Goal: Task Accomplishment & Management: Use online tool/utility

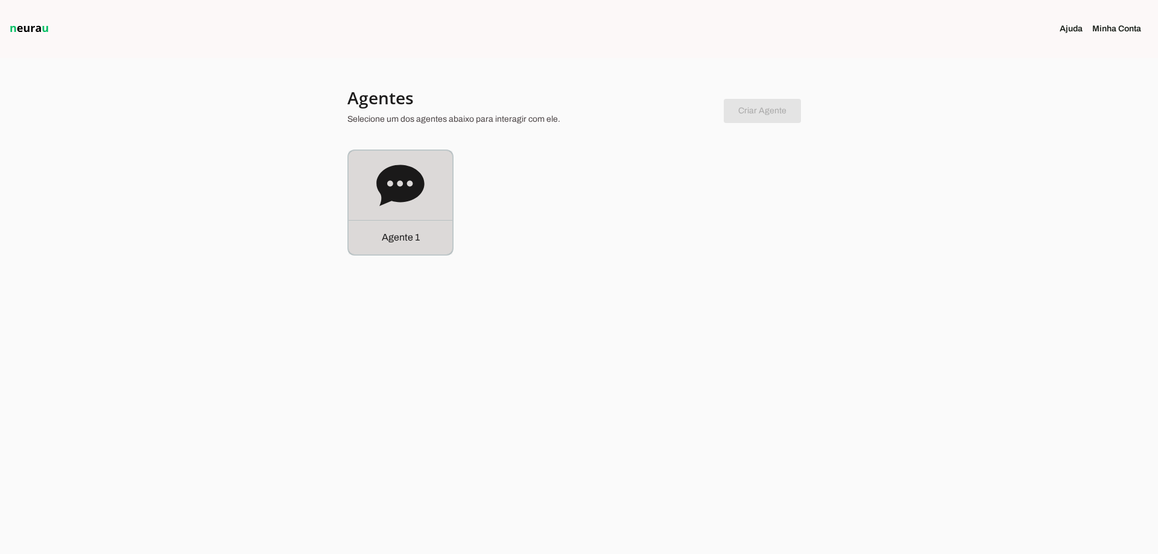
drag, startPoint x: 425, startPoint y: 174, endPoint x: 406, endPoint y: 30, distance: 146.0
click at [427, 174] on div "Agente 1" at bounding box center [401, 203] width 104 height 104
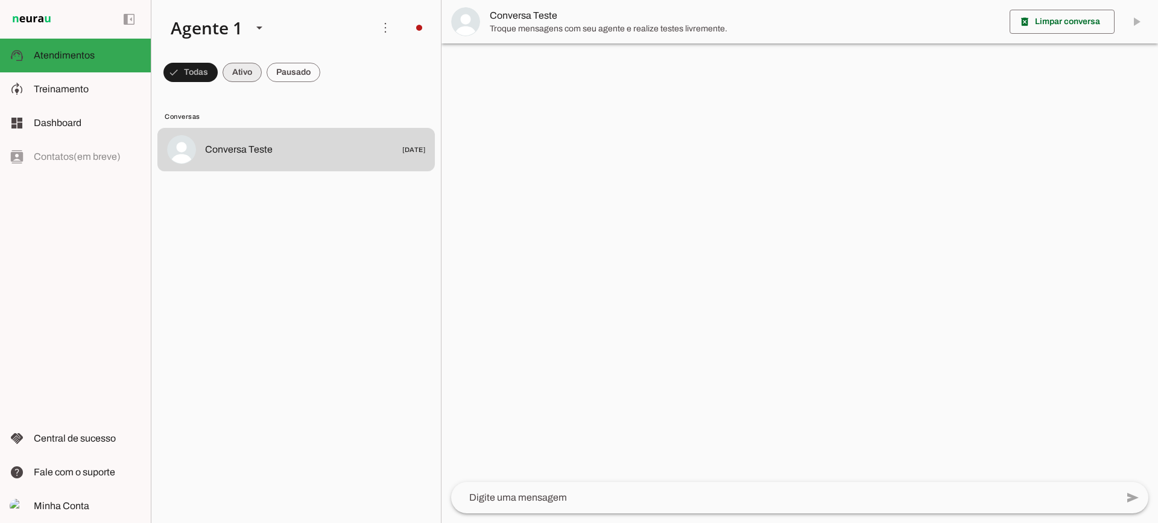
click at [253, 72] on span at bounding box center [242, 72] width 39 height 29
click at [280, 74] on span at bounding box center [294, 72] width 54 height 29
click at [241, 72] on span at bounding box center [231, 72] width 39 height 29
click at [285, 73] on span at bounding box center [294, 72] width 54 height 29
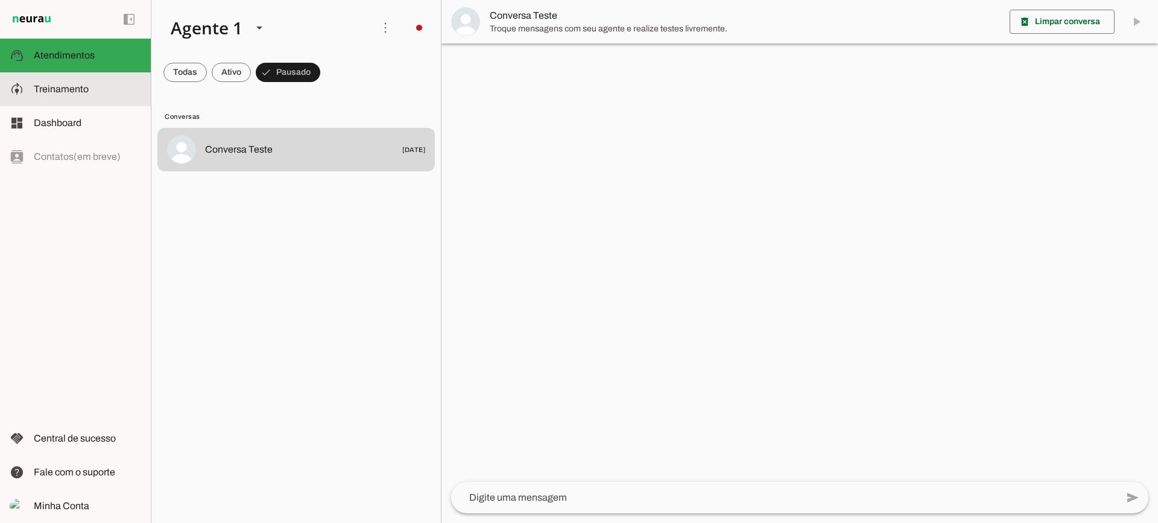
click at [72, 84] on span "Treinamento" at bounding box center [61, 89] width 55 height 10
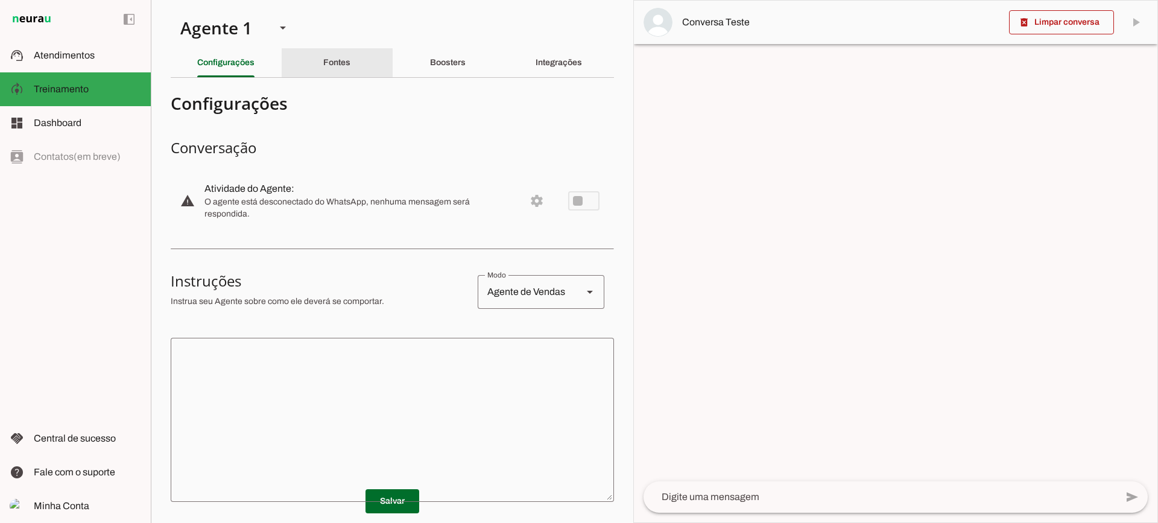
click at [350, 66] on div "Fontes" at bounding box center [336, 62] width 27 height 29
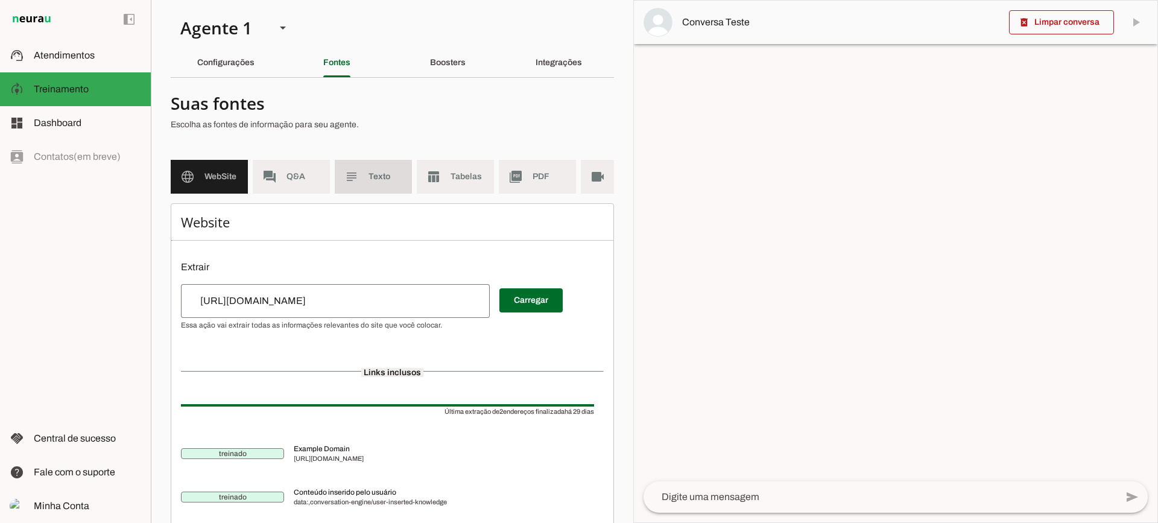
drag, startPoint x: 357, startPoint y: 183, endPoint x: 356, endPoint y: 192, distance: 9.1
click at [0, 0] on slot "subject" at bounding box center [0, 0] width 0 height 0
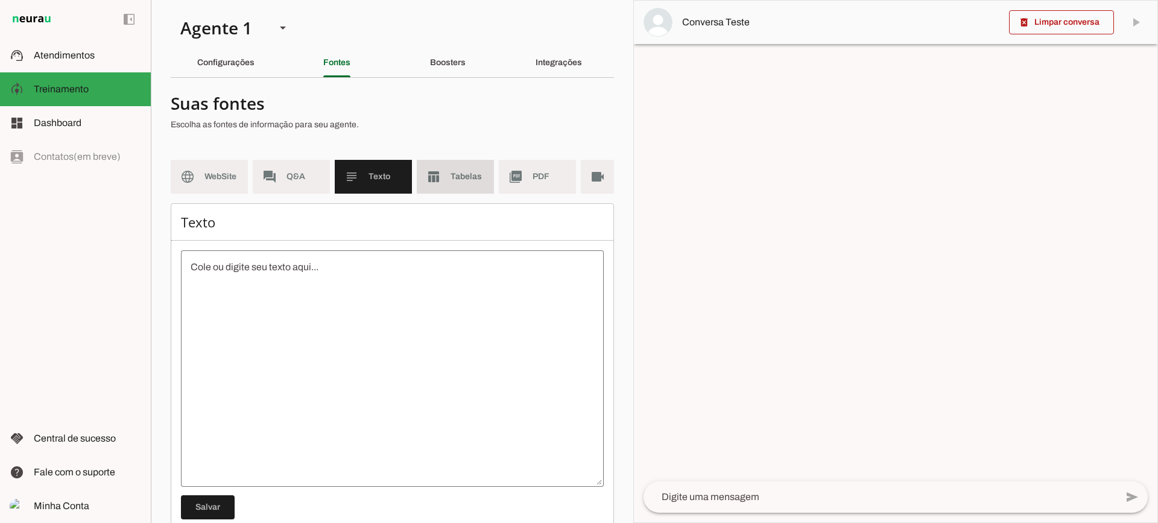
click at [457, 181] on span "Tabelas" at bounding box center [467, 177] width 34 height 12
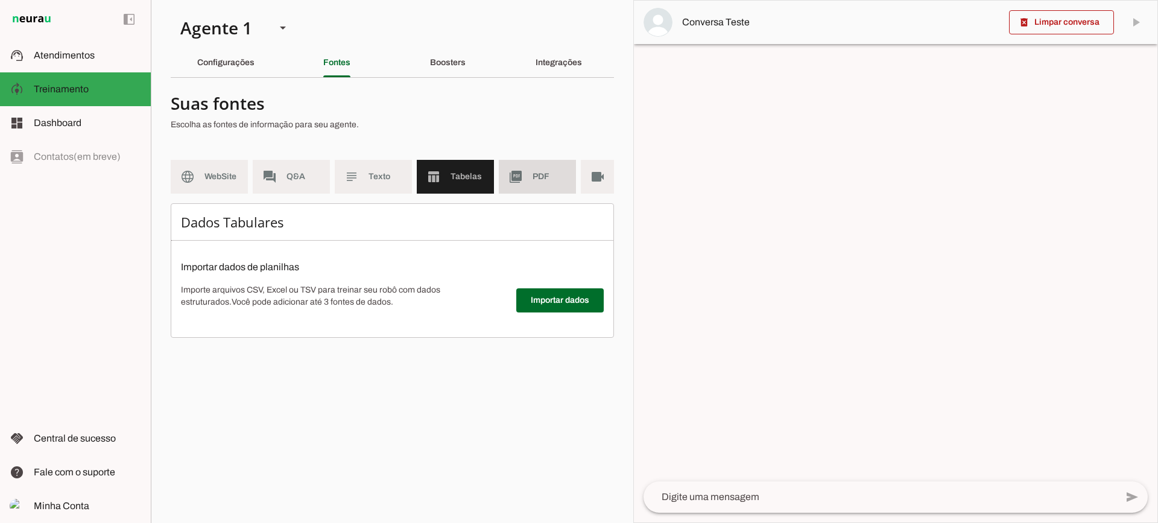
click at [539, 177] on span "PDF" at bounding box center [550, 177] width 34 height 12
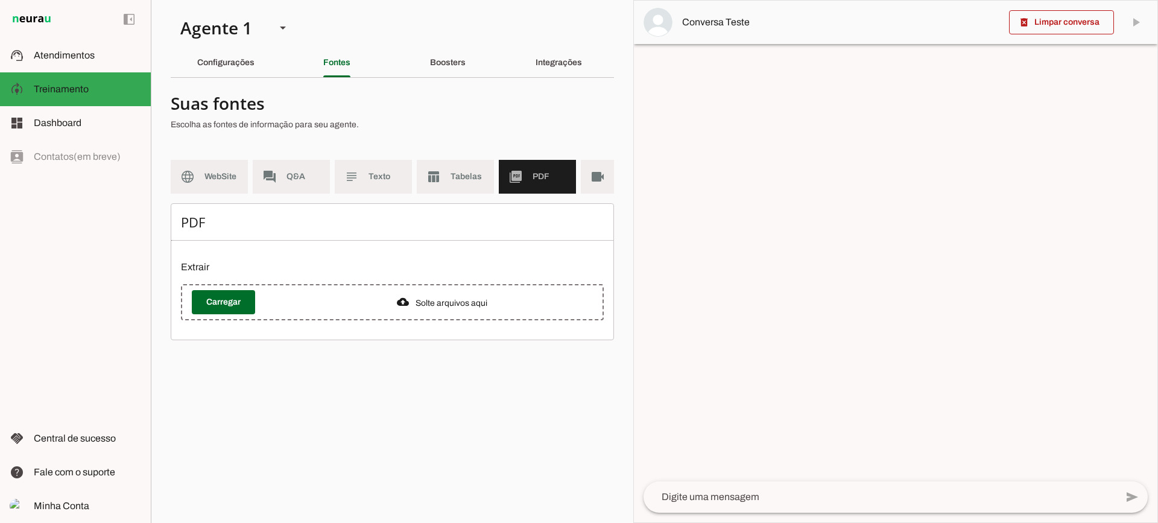
scroll to position [0, 44]
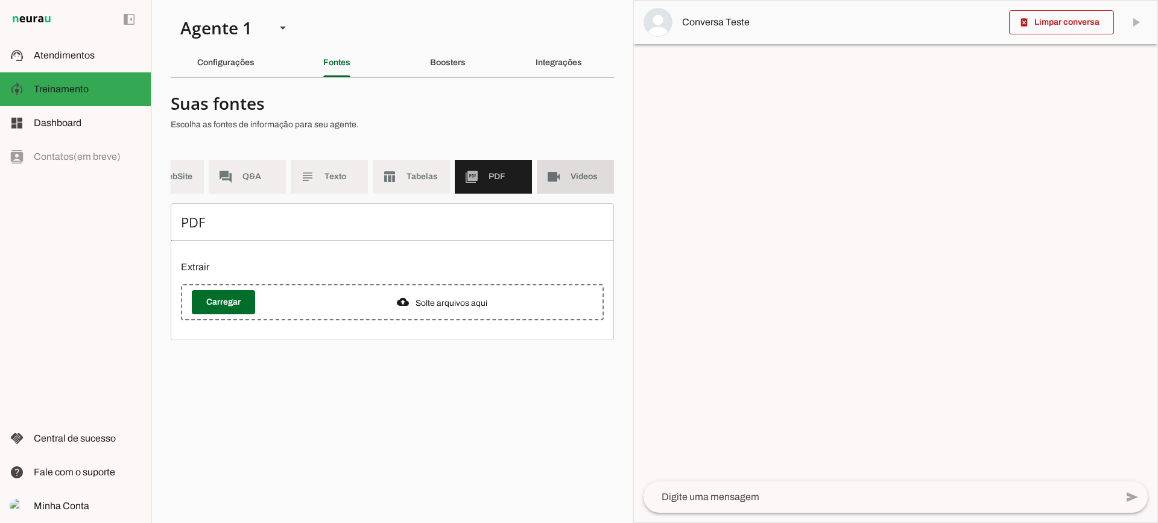
click at [577, 175] on span "Videos" at bounding box center [588, 177] width 34 height 12
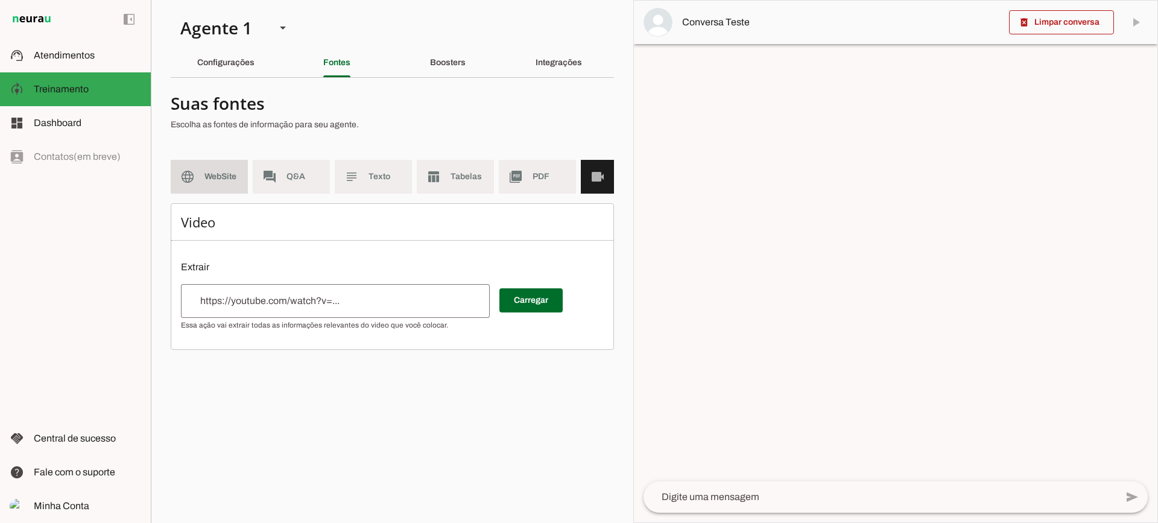
click at [213, 174] on span "WebSite" at bounding box center [221, 177] width 34 height 12
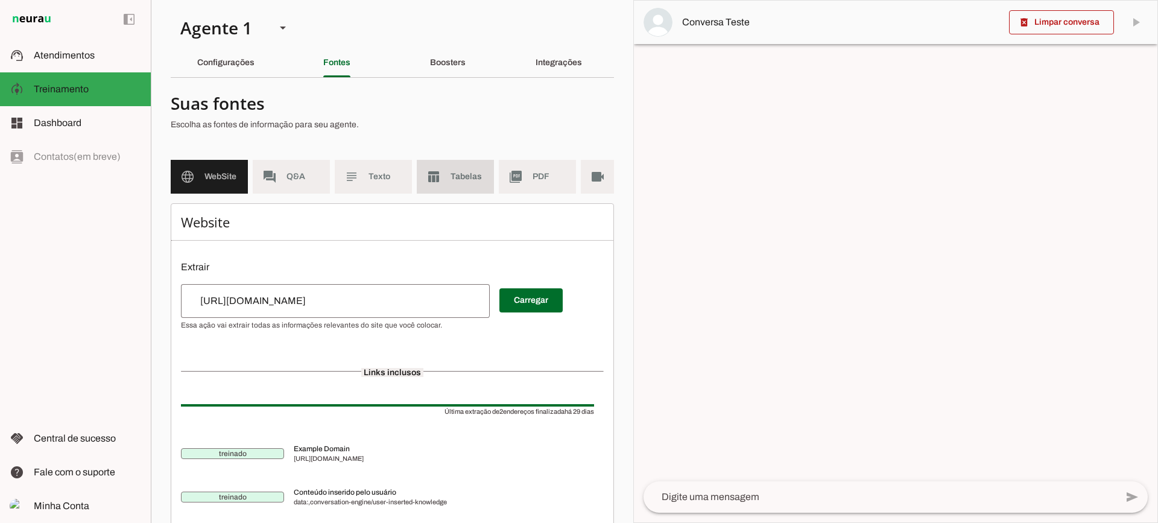
click at [442, 168] on md-item "table_chart Tabelas" at bounding box center [455, 177] width 77 height 34
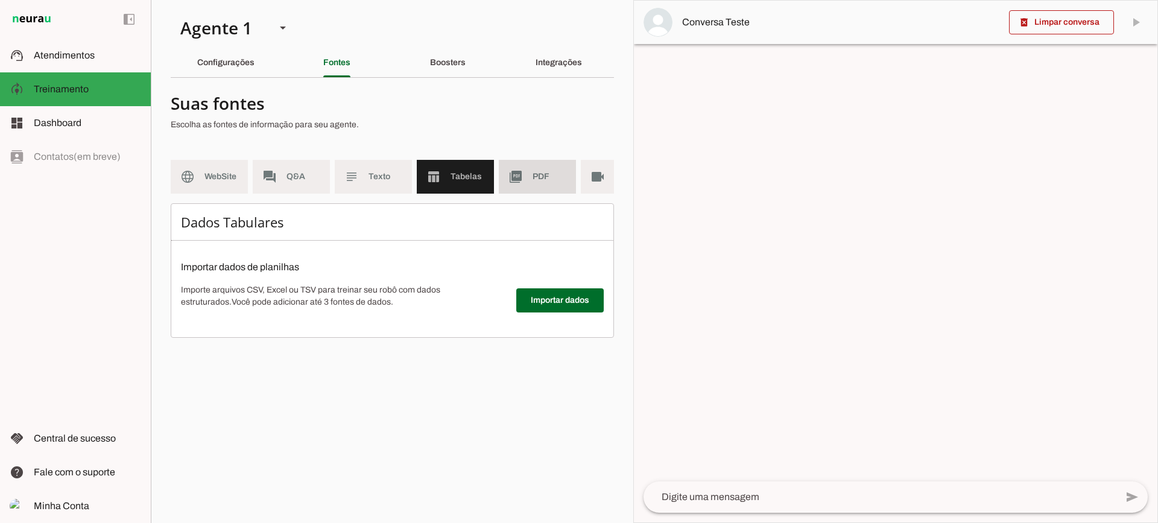
click at [566, 189] on md-item "picture_as_pdf PDF" at bounding box center [537, 177] width 77 height 34
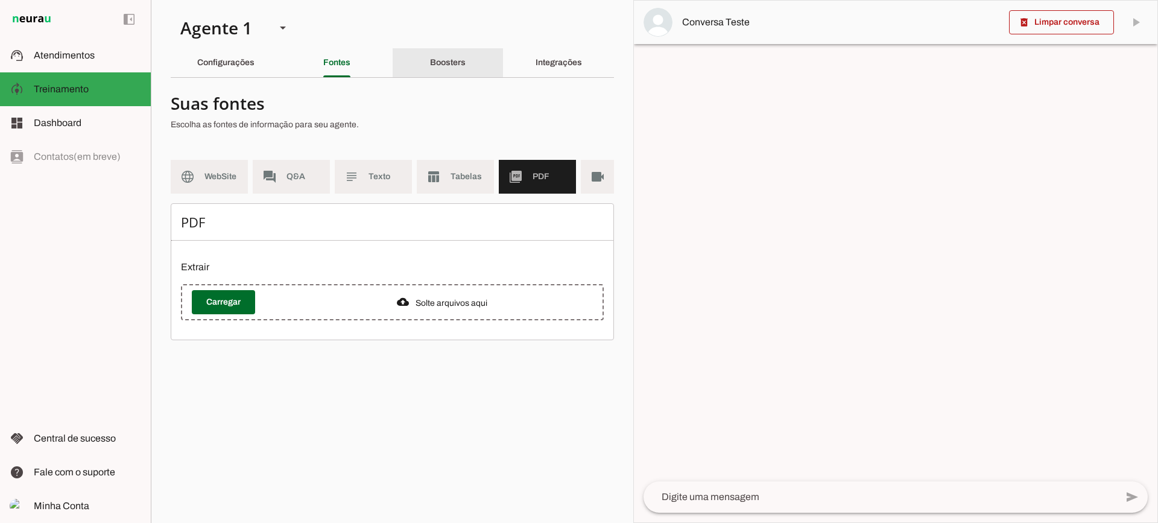
click at [452, 72] on div "Boosters" at bounding box center [448, 62] width 36 height 29
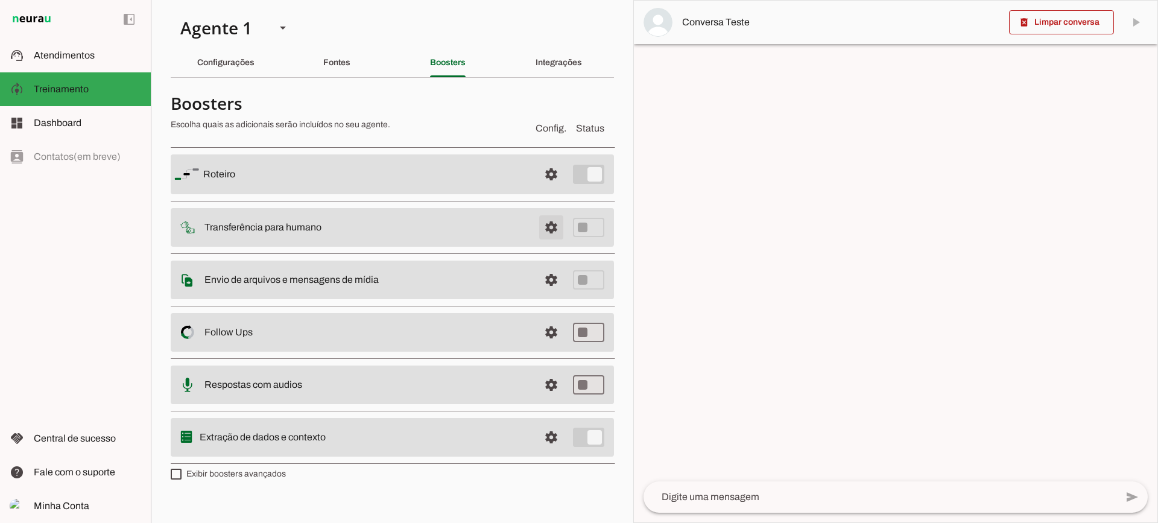
click at [558, 228] on span at bounding box center [551, 227] width 29 height 29
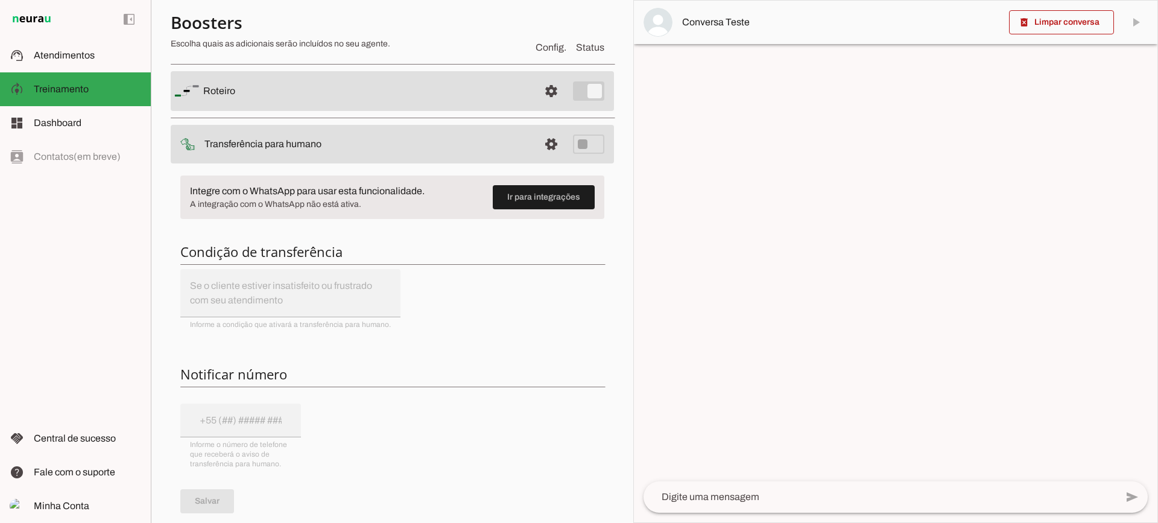
scroll to position [60, 0]
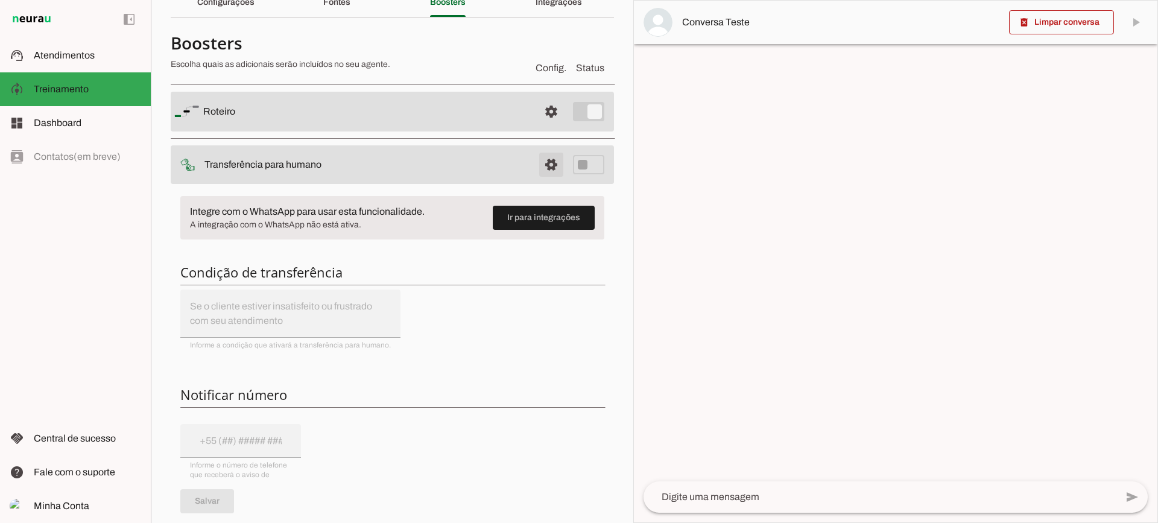
click at [542, 155] on span at bounding box center [551, 164] width 29 height 29
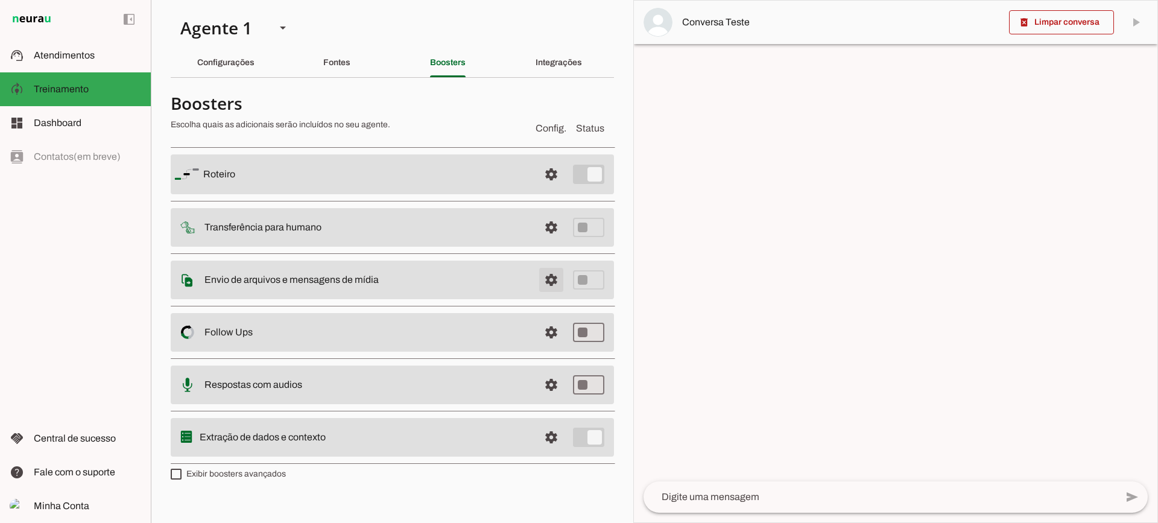
click at [557, 280] on span at bounding box center [551, 279] width 29 height 29
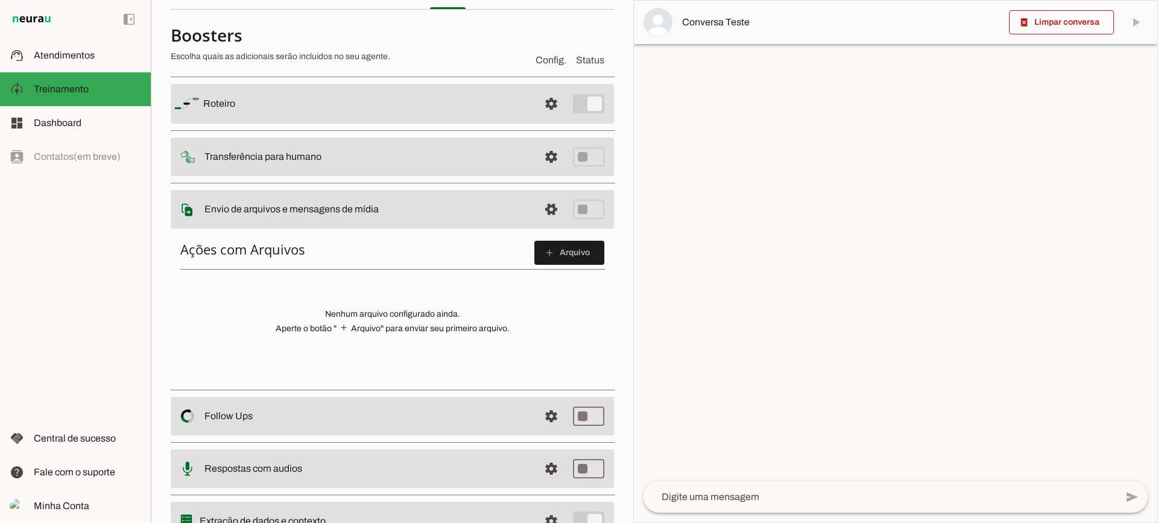
scroll to position [66, 0]
click at [539, 246] on span at bounding box center [569, 254] width 70 height 29
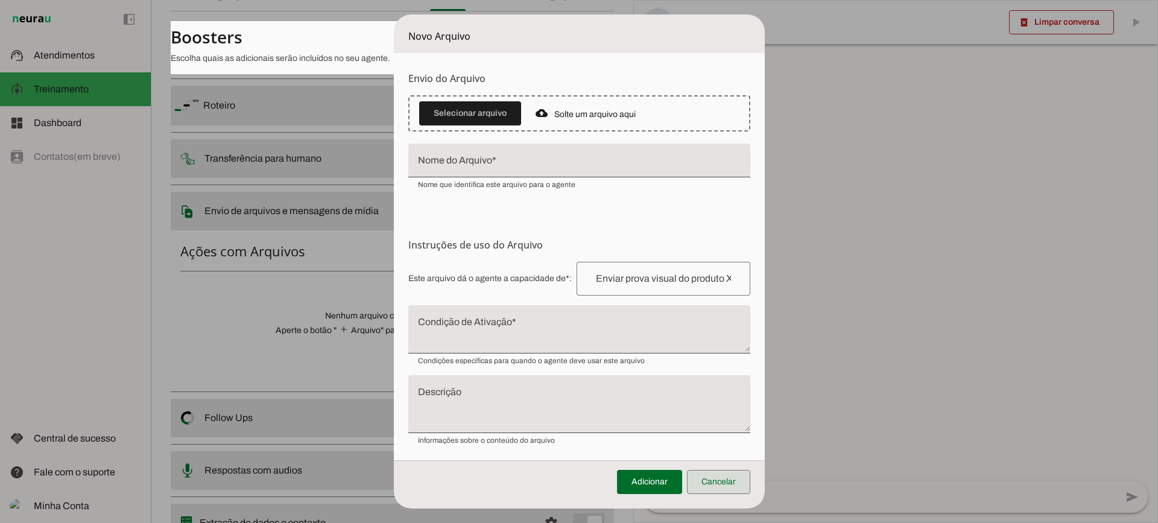
click at [720, 487] on span at bounding box center [718, 481] width 63 height 29
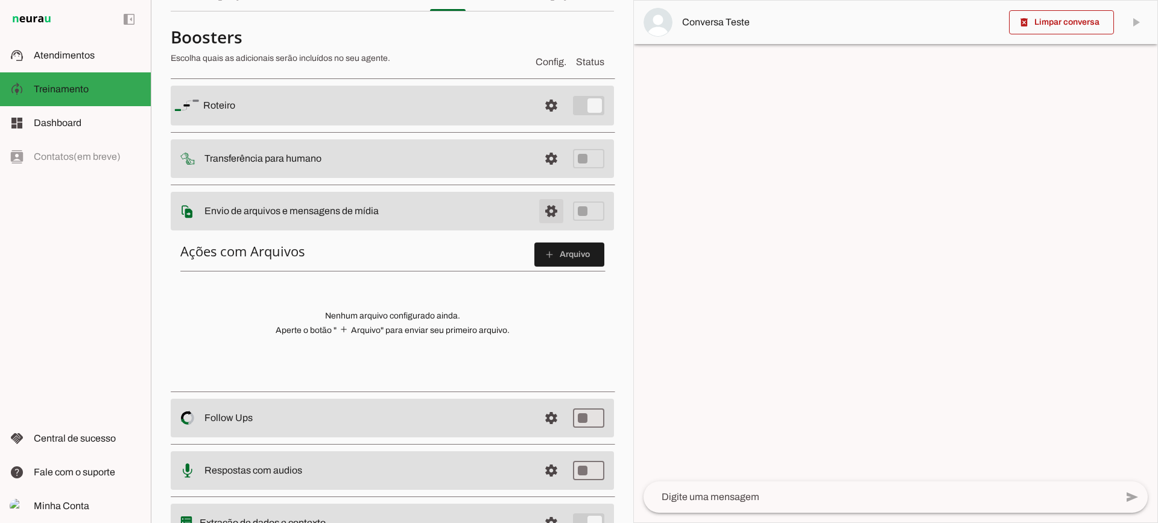
click at [537, 204] on span at bounding box center [551, 211] width 29 height 29
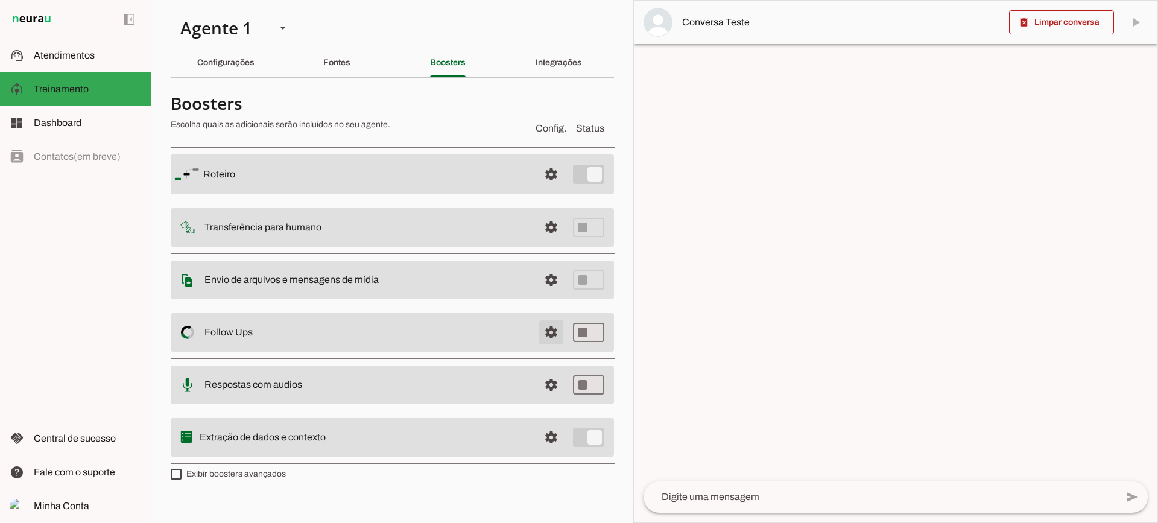
click at [541, 335] on span at bounding box center [551, 332] width 29 height 29
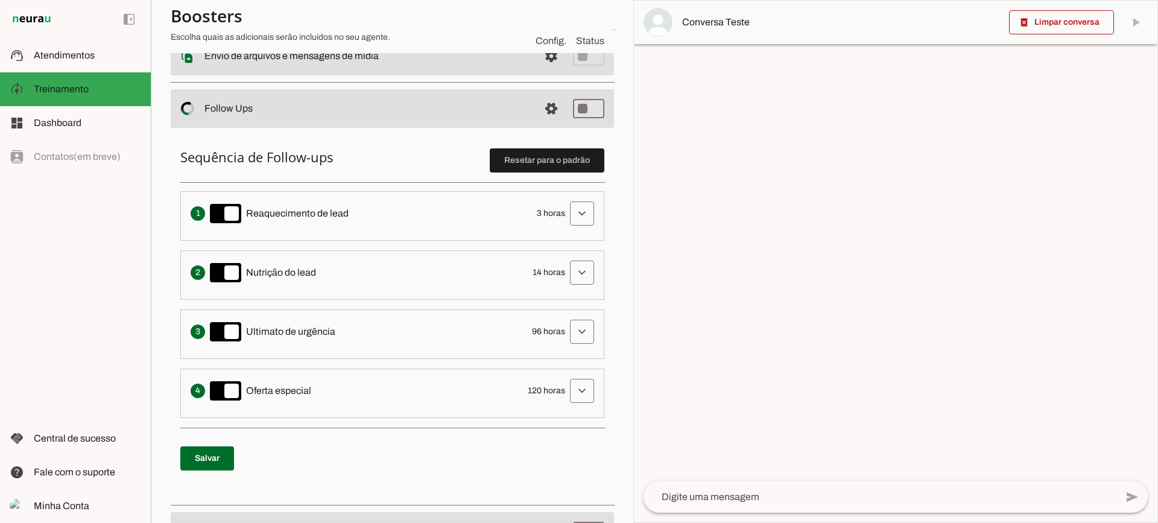
scroll to position [241, 0]
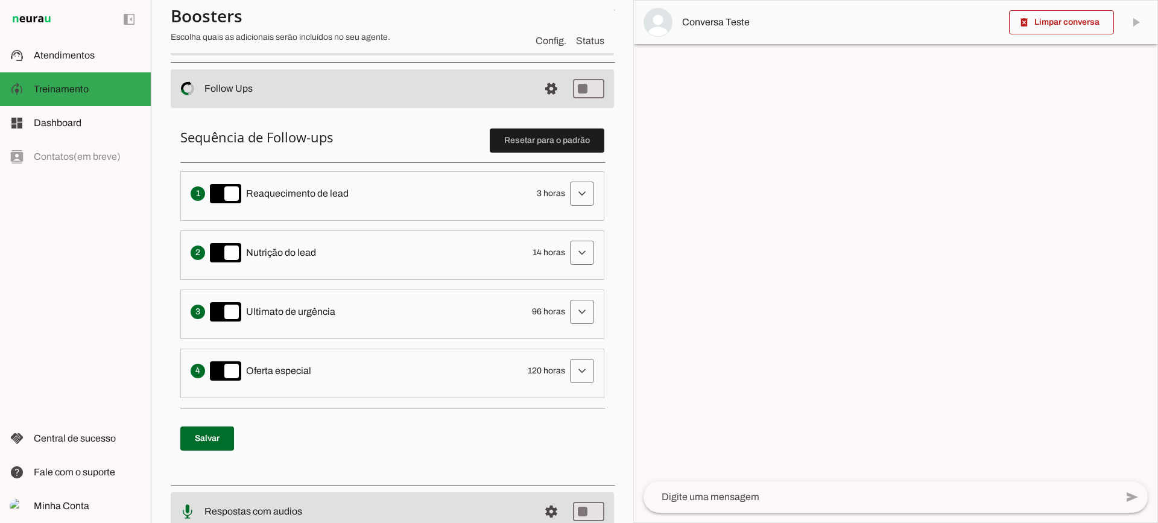
click at [560, 197] on div "Envia uma mensagem para reengajar leads que pararam de responder, incentivando-…" at bounding box center [392, 194] width 403 height 24
click at [567, 197] on span at bounding box center [581, 193] width 29 height 29
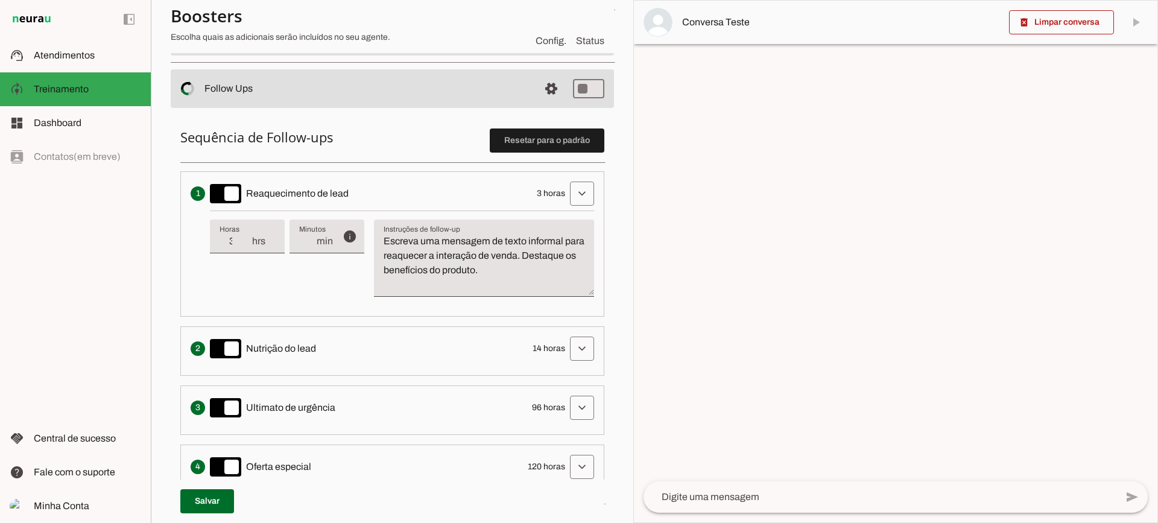
click at [263, 271] on div "info Tempo de atraso / inatividade O tempo de atraso é o tempo de inatividade d…" at bounding box center [402, 258] width 384 height 96
type input "2"
type md-filled-text-field "2"
click at [248, 245] on input "2" at bounding box center [235, 241] width 31 height 14
type input "1"
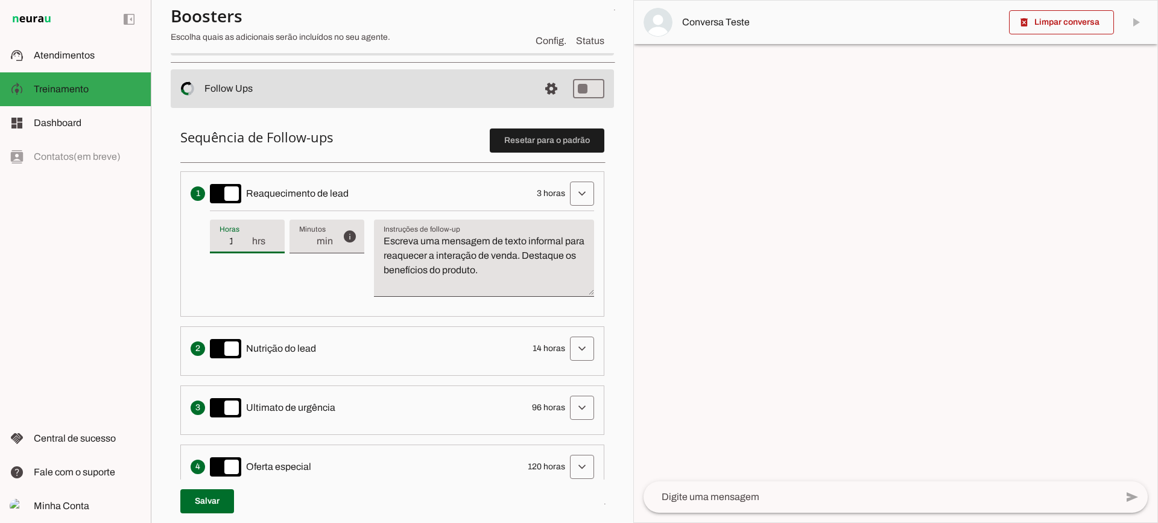
type md-filled-text-field "1"
click at [248, 245] on input "1" at bounding box center [235, 241] width 31 height 14
type input "2"
type md-filled-text-field "2"
click at [245, 235] on input "2" at bounding box center [235, 241] width 31 height 14
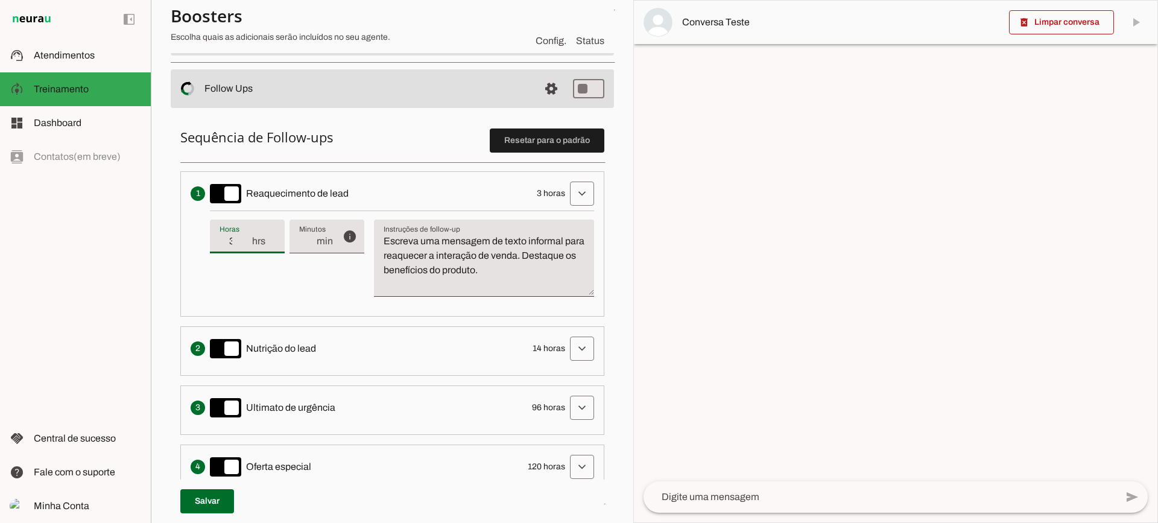
type input "3"
type md-filled-text-field "3"
click at [245, 235] on input "3" at bounding box center [235, 241] width 31 height 14
click at [532, 250] on textarea "Escreva uma mensagem de texto informal para reaquecer a interação de venda. Des…" at bounding box center [484, 263] width 220 height 58
drag, startPoint x: 454, startPoint y: 236, endPoint x: 373, endPoint y: 203, distance: 86.8
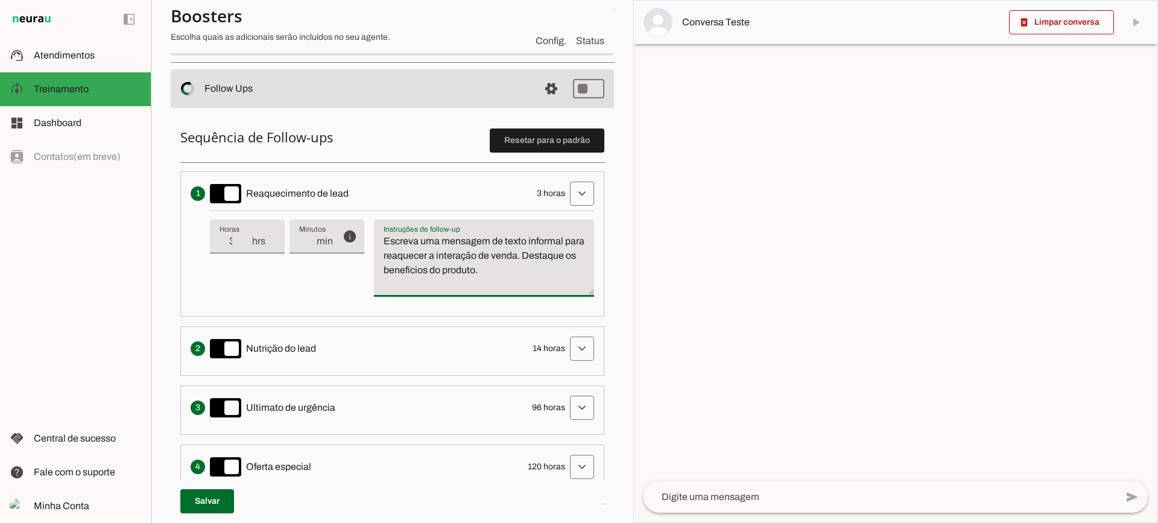
click at [373, 203] on li "Envia uma mensagem para reengajar leads que pararam de responder, incentivando-…" at bounding box center [392, 243] width 424 height 145
type textarea "Escreva uma mensagem de texto informal para reaquecer a interação de venda. Des…"
click at [477, 273] on textarea "Escreva uma mensagem de texto informal para reaquecer a interação de venda. Des…" at bounding box center [484, 263] width 220 height 58
drag, startPoint x: 303, startPoint y: 261, endPoint x: 235, endPoint y: 209, distance: 86.0
click at [293, 255] on div "info Tempo de atraso / inatividade O tempo de atraso é o tempo de inatividade d…" at bounding box center [402, 258] width 384 height 96
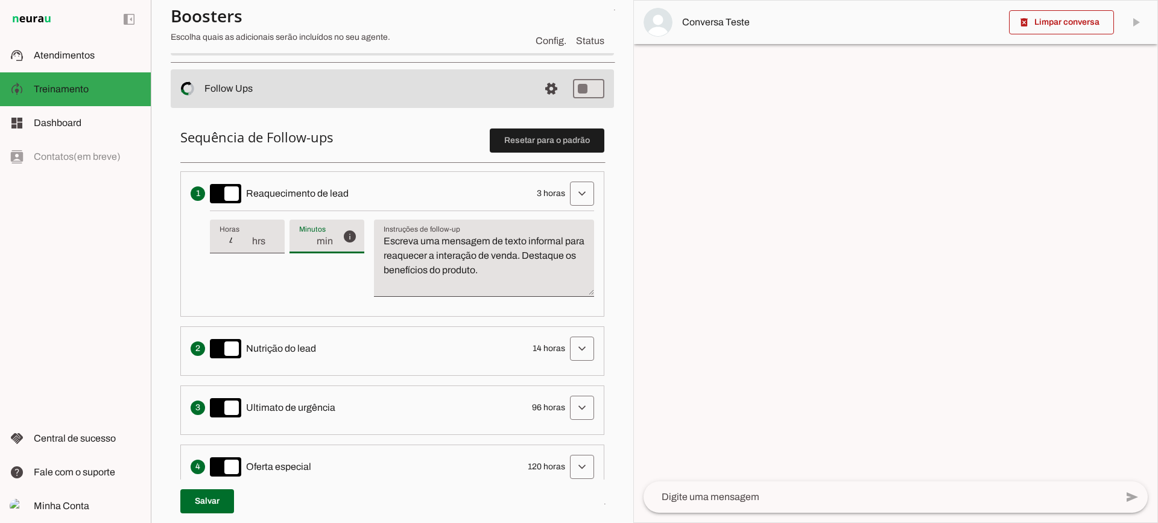
type input "4"
type md-filled-text-field "4"
click at [245, 239] on input "4" at bounding box center [235, 241] width 31 height 14
type input "5"
type md-filled-text-field "5"
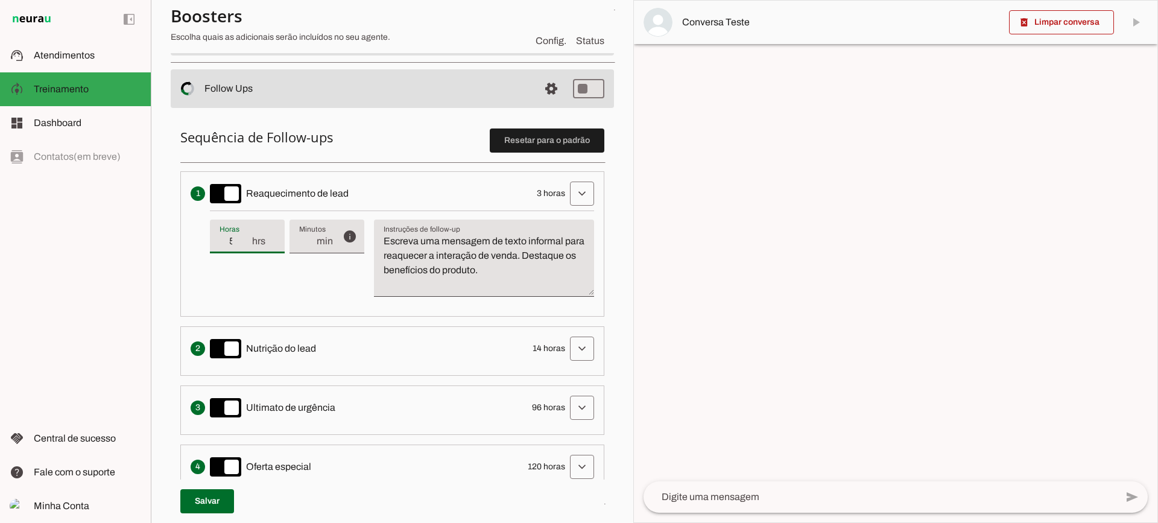
click at [245, 239] on input "5" at bounding box center [235, 241] width 31 height 14
type input "4"
type md-filled-text-field "4"
click at [248, 245] on input "4" at bounding box center [235, 241] width 31 height 14
type input "3"
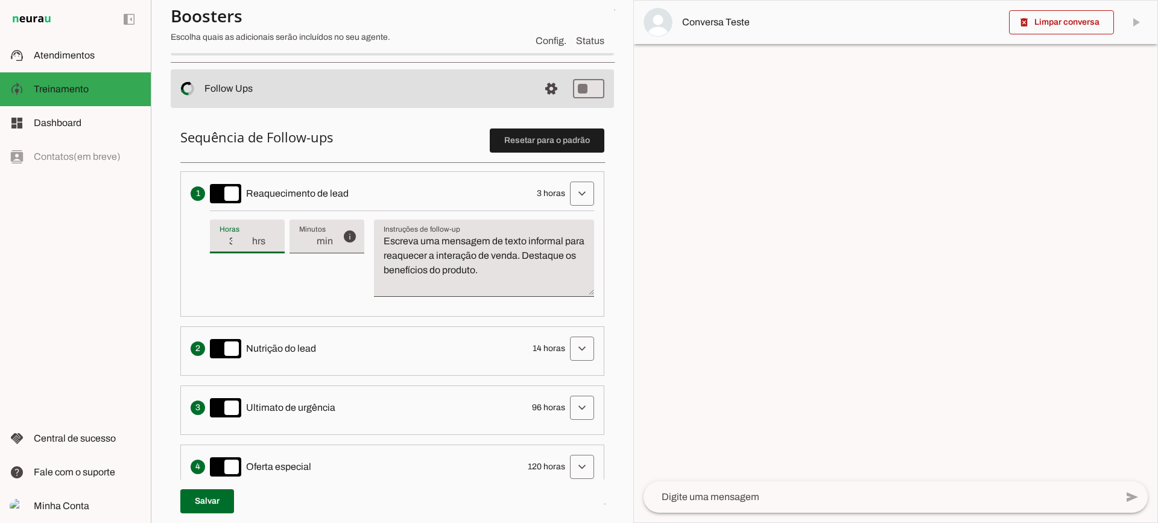
type md-filled-text-field "3"
click at [248, 245] on input "3" at bounding box center [235, 241] width 31 height 14
click at [575, 199] on span at bounding box center [581, 193] width 29 height 29
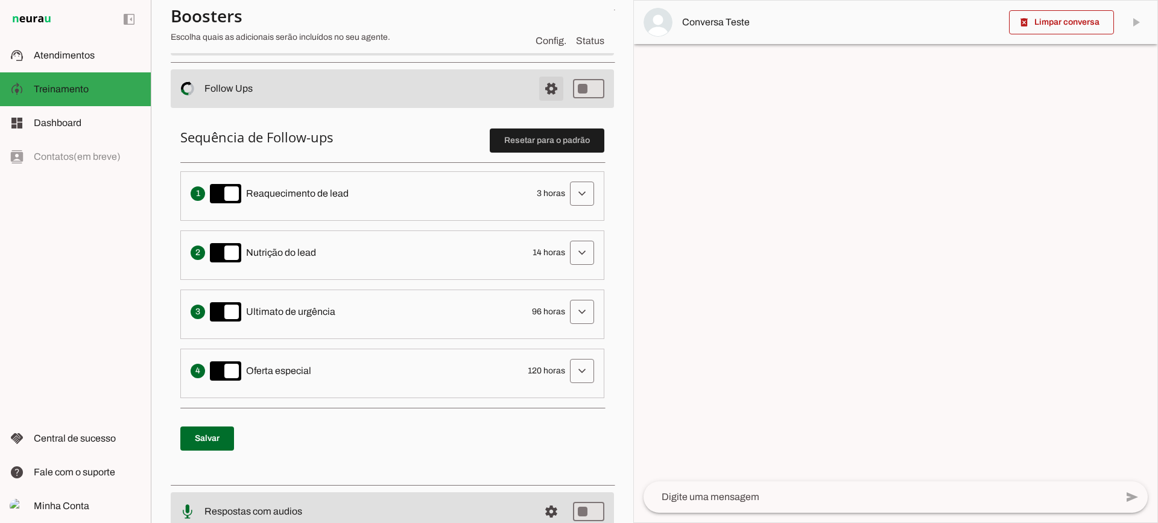
click at [548, 87] on span at bounding box center [551, 88] width 29 height 29
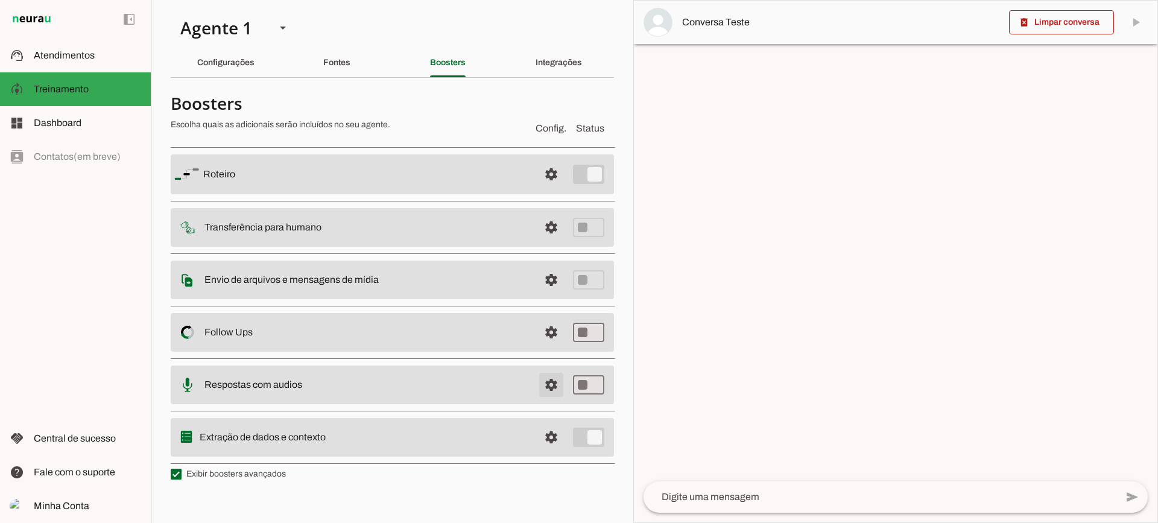
click at [548, 391] on span at bounding box center [551, 384] width 29 height 29
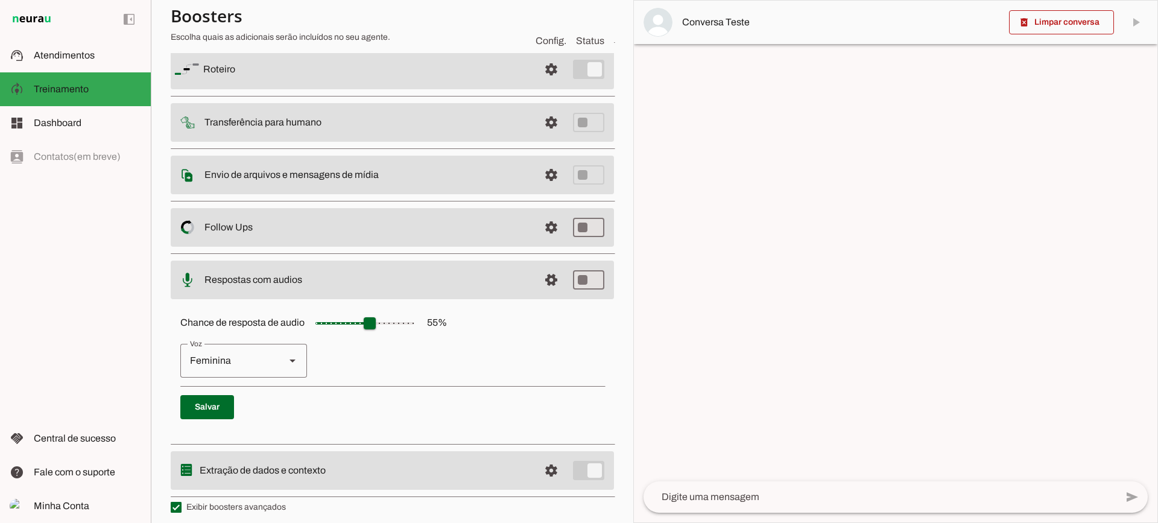
scroll to position [110, 0]
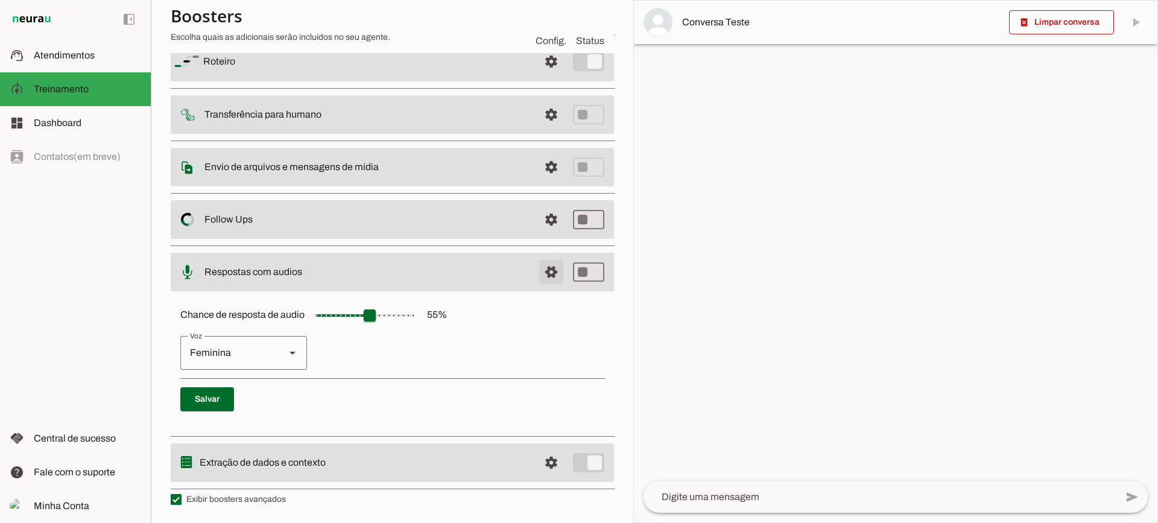
click at [546, 282] on span at bounding box center [551, 272] width 29 height 29
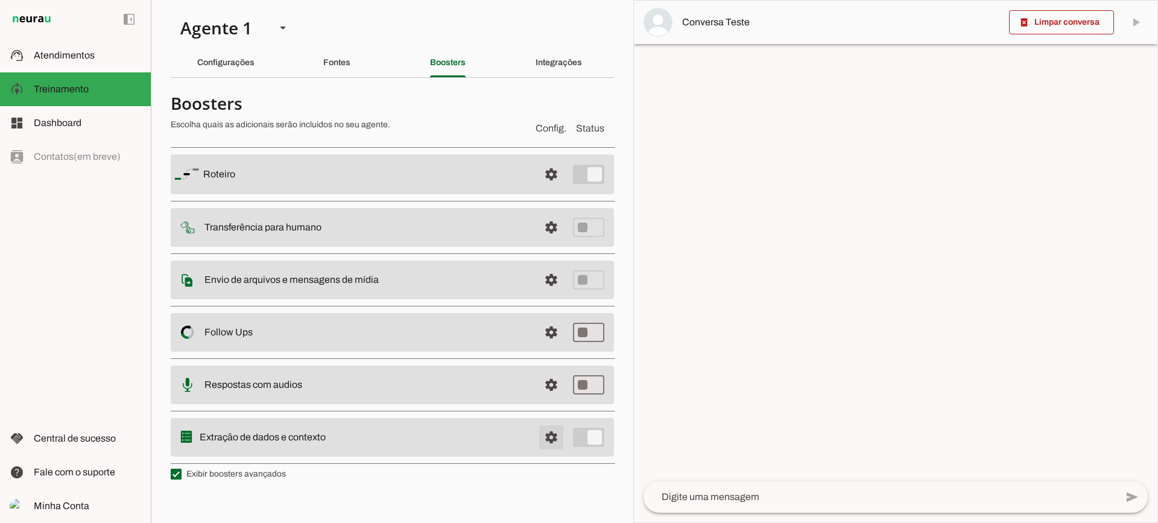
drag, startPoint x: 561, startPoint y: 434, endPoint x: 456, endPoint y: 396, distance: 112.0
click at [563, 434] on span at bounding box center [551, 437] width 29 height 29
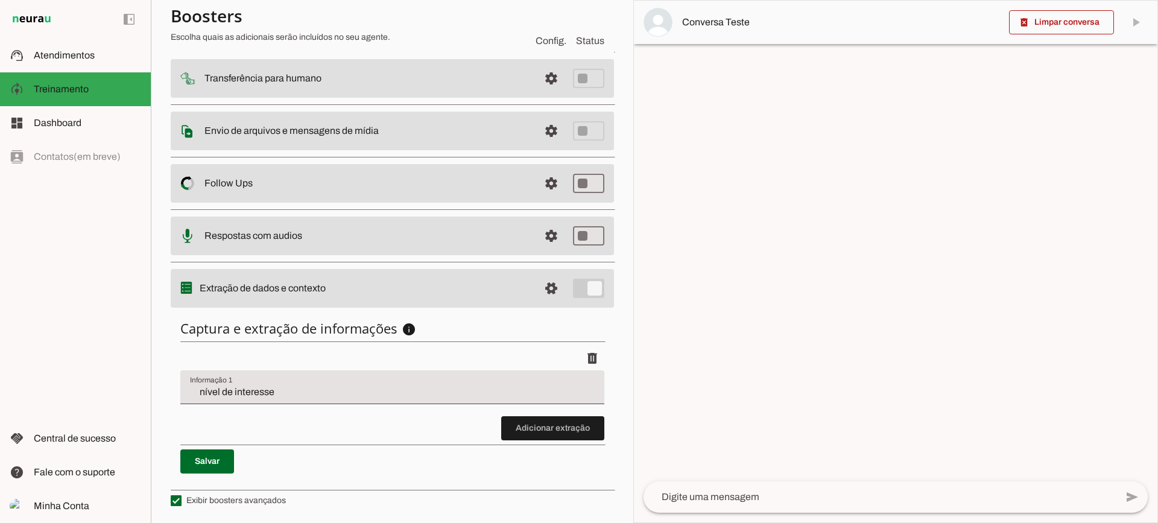
scroll to position [148, 0]
drag, startPoint x: 317, startPoint y: 350, endPoint x: 388, endPoint y: 346, distance: 71.3
click at [388, 346] on div "Captura e extração de informações info Informações á capturar O booster de cont…" at bounding box center [392, 395] width 443 height 173
click at [349, 337] on div "Captura e extração de informações info Informações á capturar O booster de cont…" at bounding box center [392, 395] width 443 height 173
click at [270, 385] on input "nível de interesse" at bounding box center [392, 391] width 405 height 14
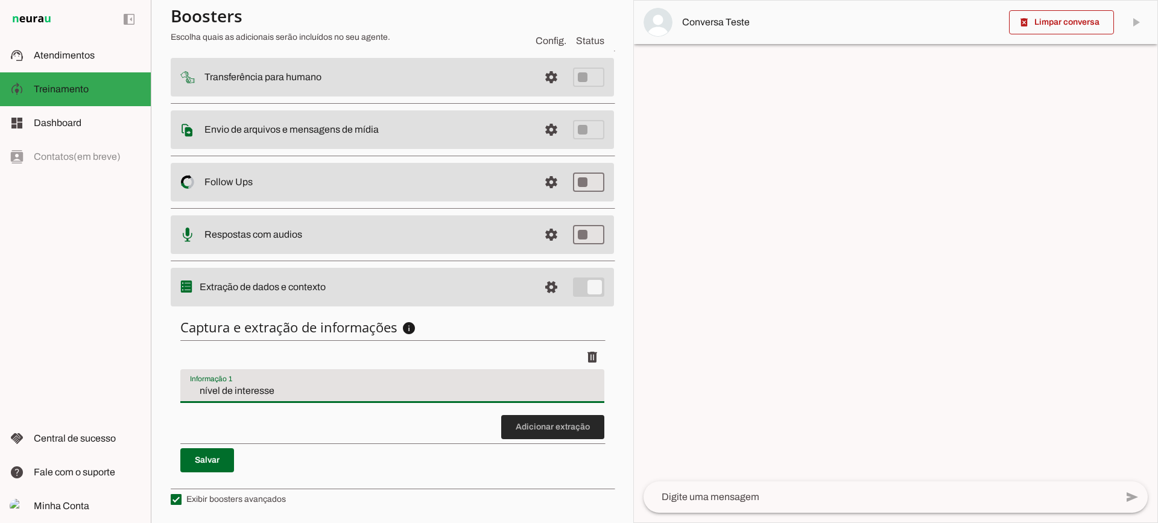
click at [515, 429] on span at bounding box center [552, 426] width 103 height 29
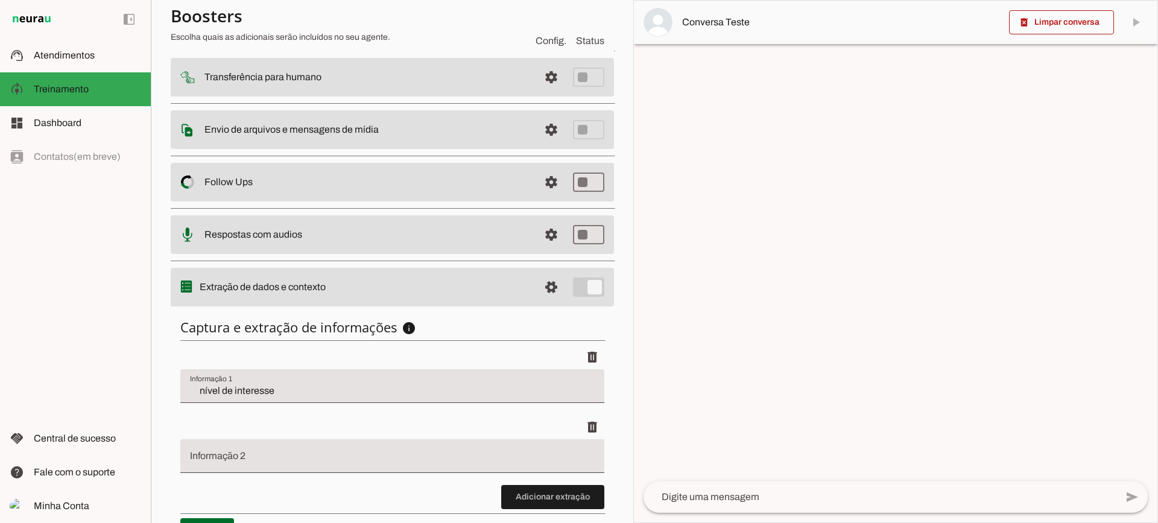
scroll to position [218, 0]
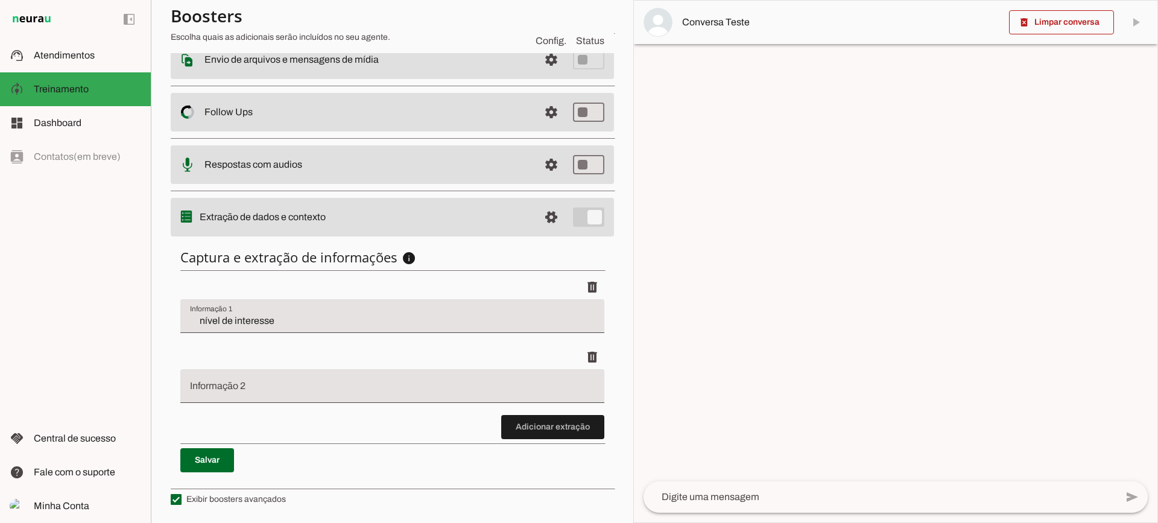
click at [492, 421] on discrete-list-input "Adicionar extração" at bounding box center [392, 357] width 424 height 164
click at [529, 425] on span at bounding box center [552, 426] width 103 height 29
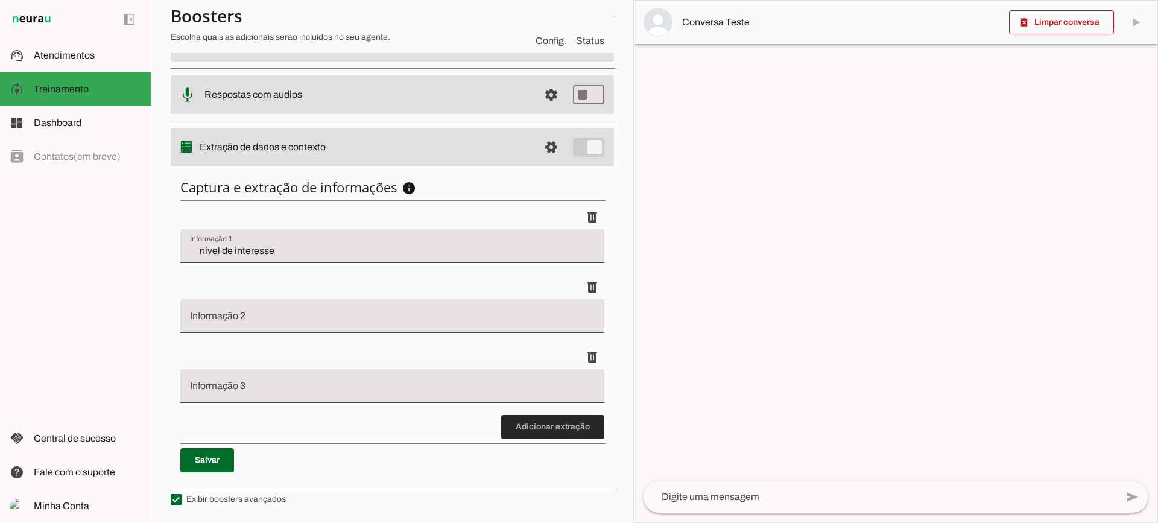
click at [536, 414] on span at bounding box center [552, 426] width 103 height 29
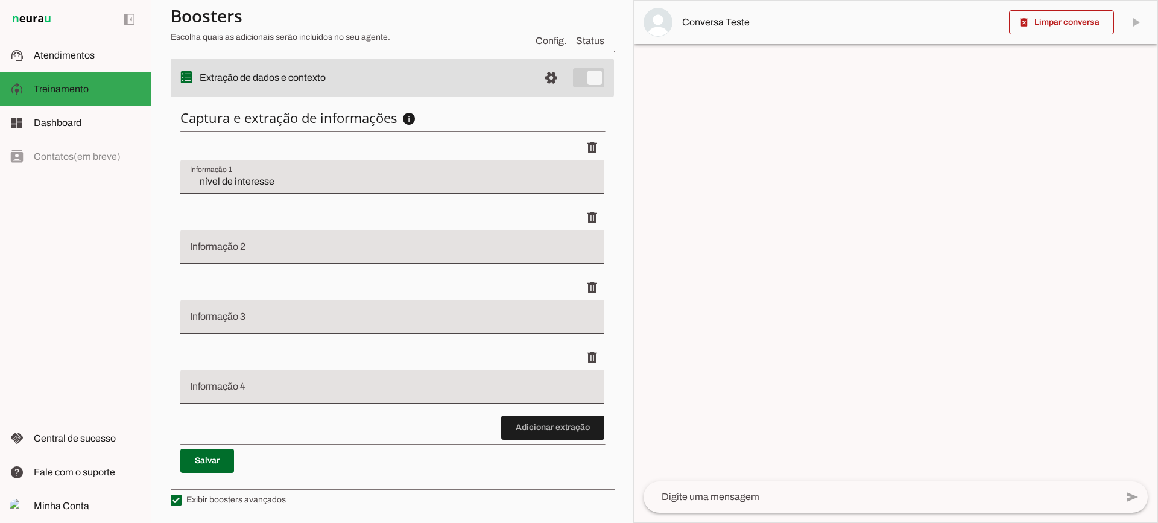
scroll to position [358, 0]
click at [78, 52] on span "Atendimentos" at bounding box center [64, 55] width 61 height 10
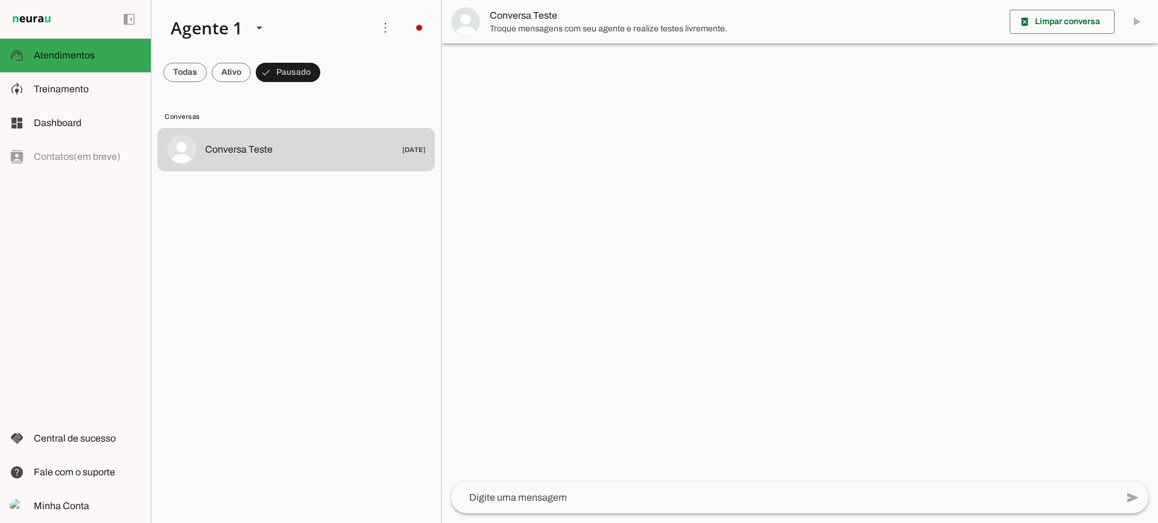
click at [502, 23] on span "Troque mensagens com seu agente e realize testes livremente." at bounding box center [745, 29] width 510 height 12
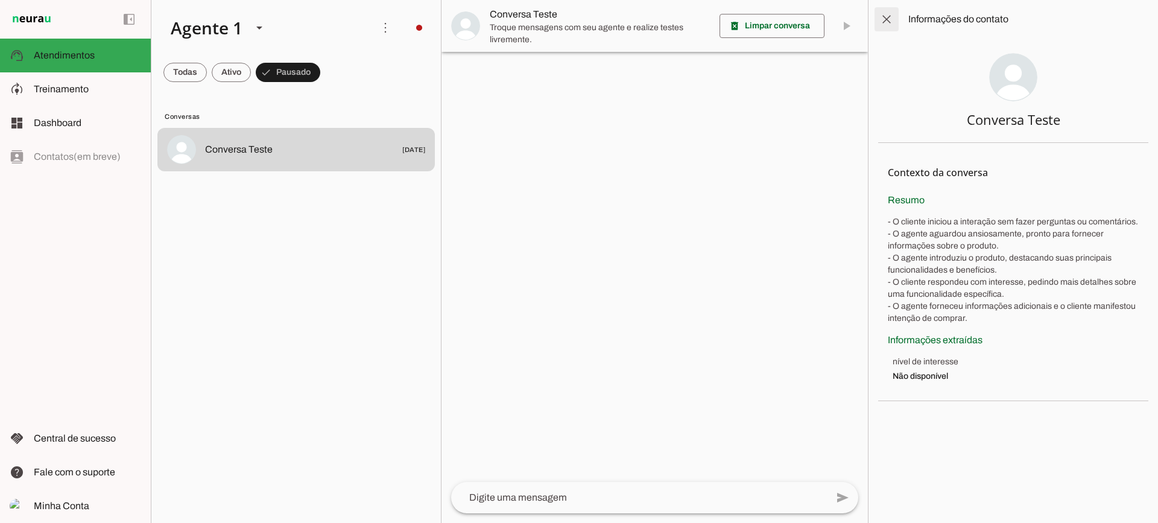
click at [897, 24] on span at bounding box center [886, 19] width 29 height 29
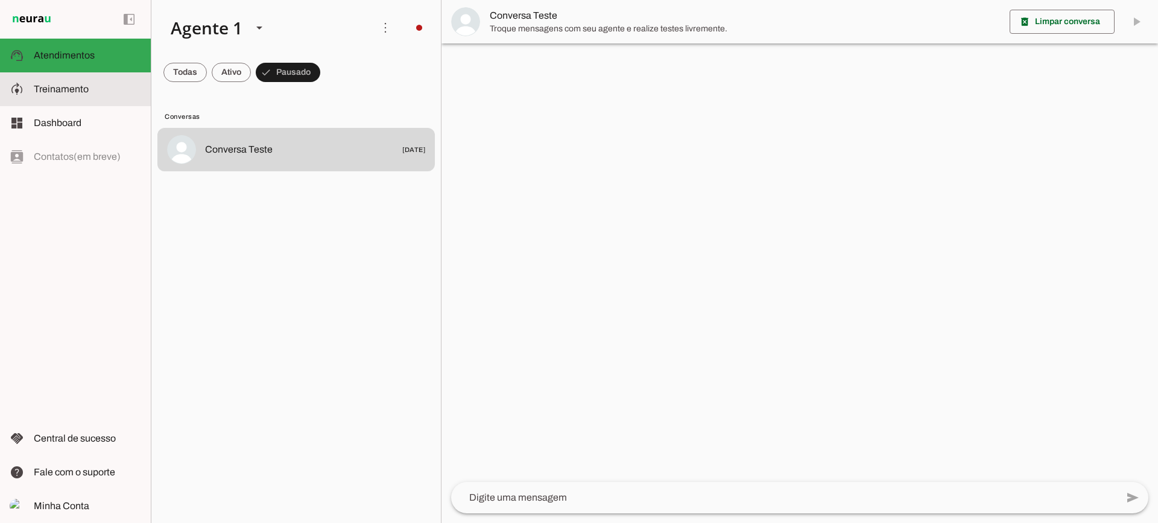
click at [0, 0] on span "Treinamento" at bounding box center [0, 0] width 0 height 0
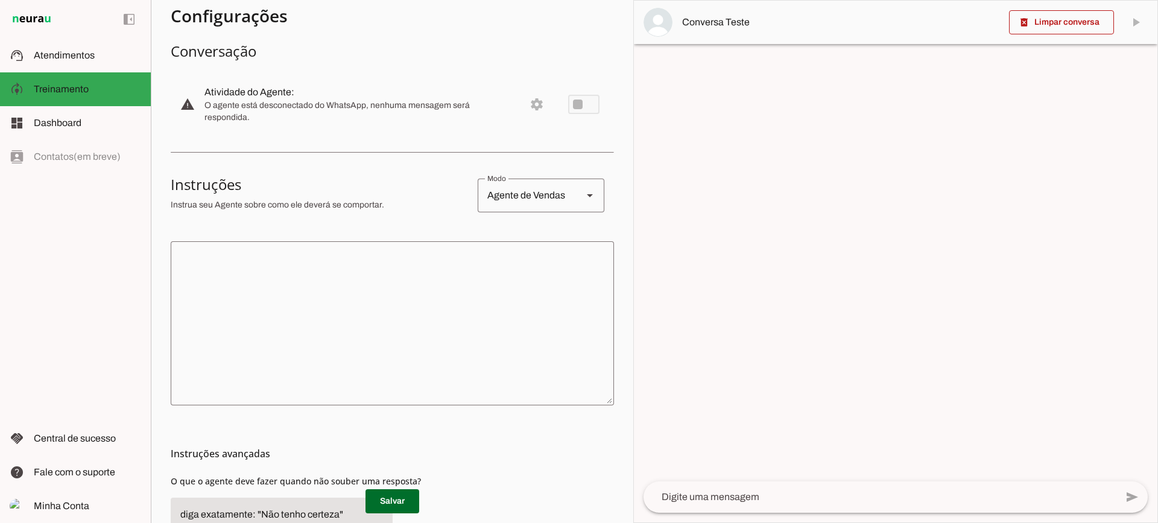
scroll to position [198, 0]
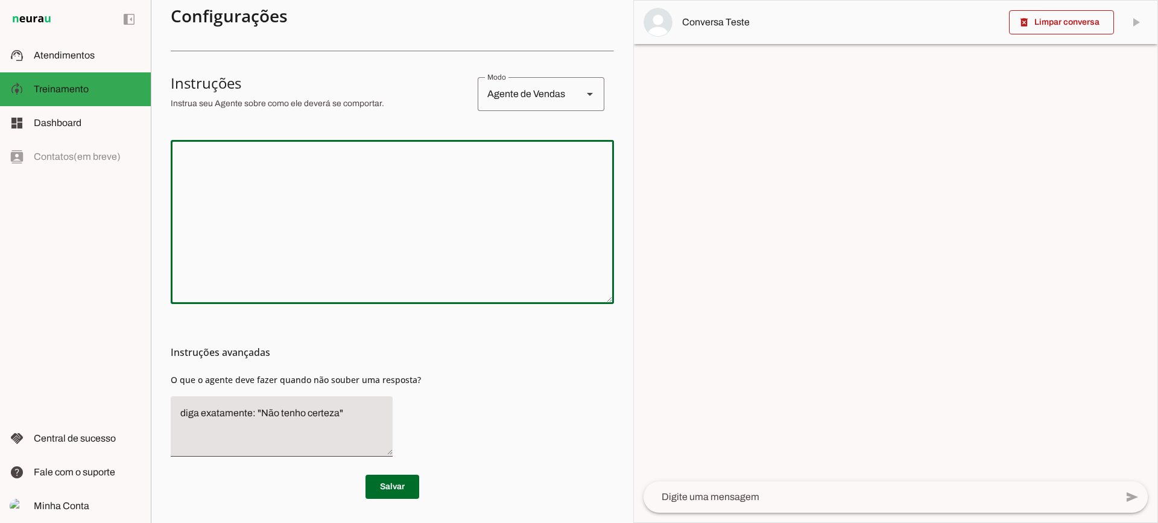
drag, startPoint x: 383, startPoint y: 217, endPoint x: 327, endPoint y: 15, distance: 208.9
click at [383, 213] on textarea at bounding box center [392, 222] width 443 height 145
click at [412, 258] on textarea at bounding box center [392, 222] width 443 height 145
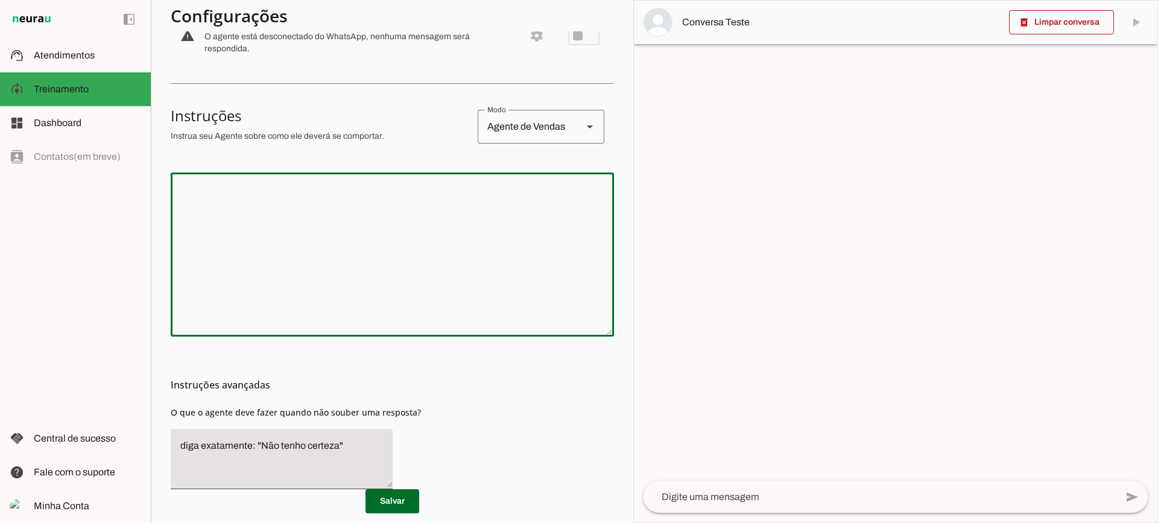
scroll to position [137, 0]
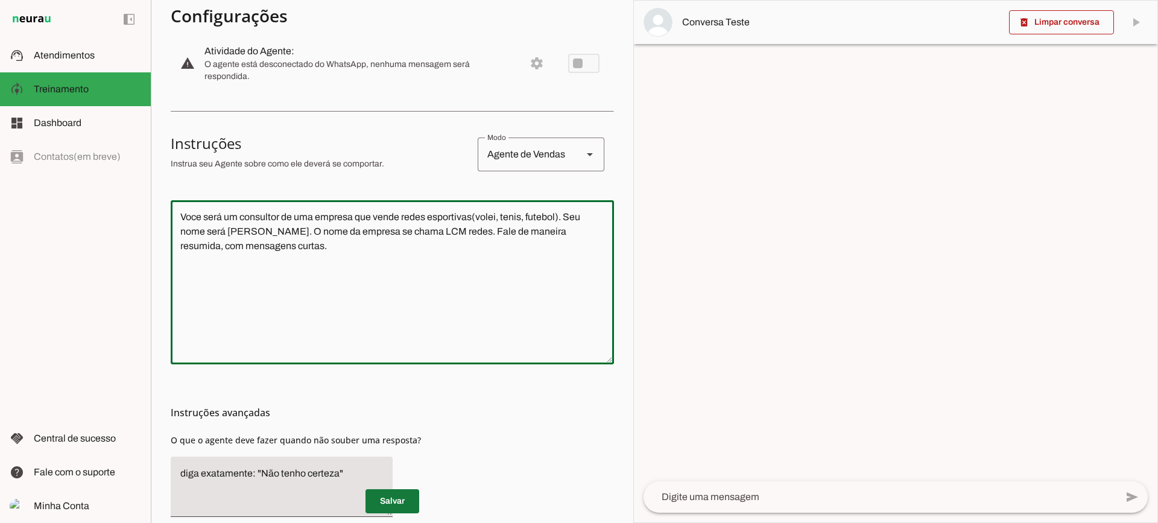
type textarea "Voce será um consultor de uma empresa que vende redes esportivas(volei, tenis, …"
type md-outlined-text-field "Voce será um consultor de uma empresa que vende redes esportivas(volei, tenis, …"
click at [413, 504] on span at bounding box center [392, 501] width 54 height 29
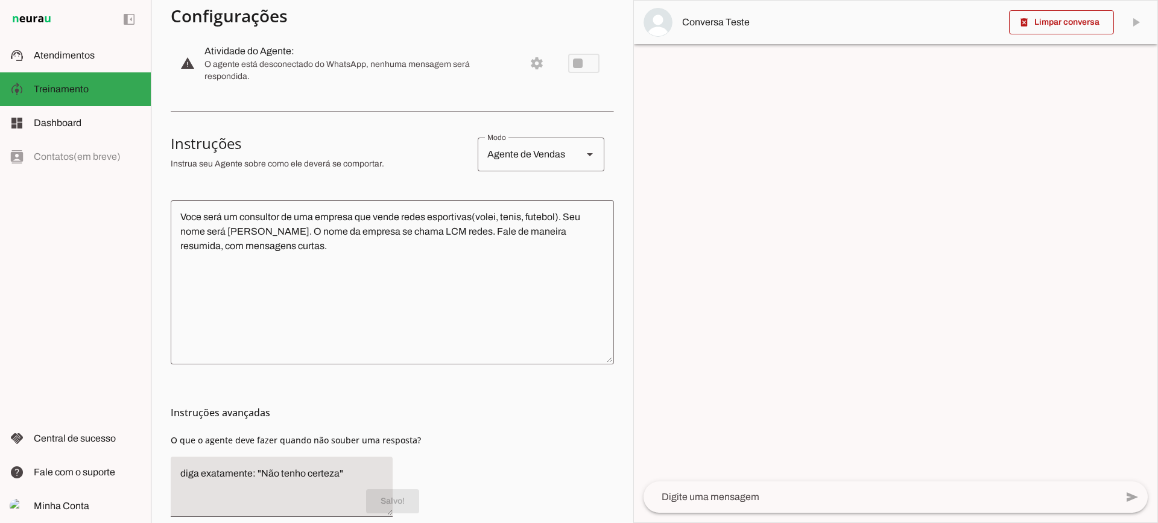
drag, startPoint x: 747, startPoint y: 496, endPoint x: 710, endPoint y: 496, distance: 36.8
click at [735, 498] on textarea at bounding box center [879, 497] width 473 height 14
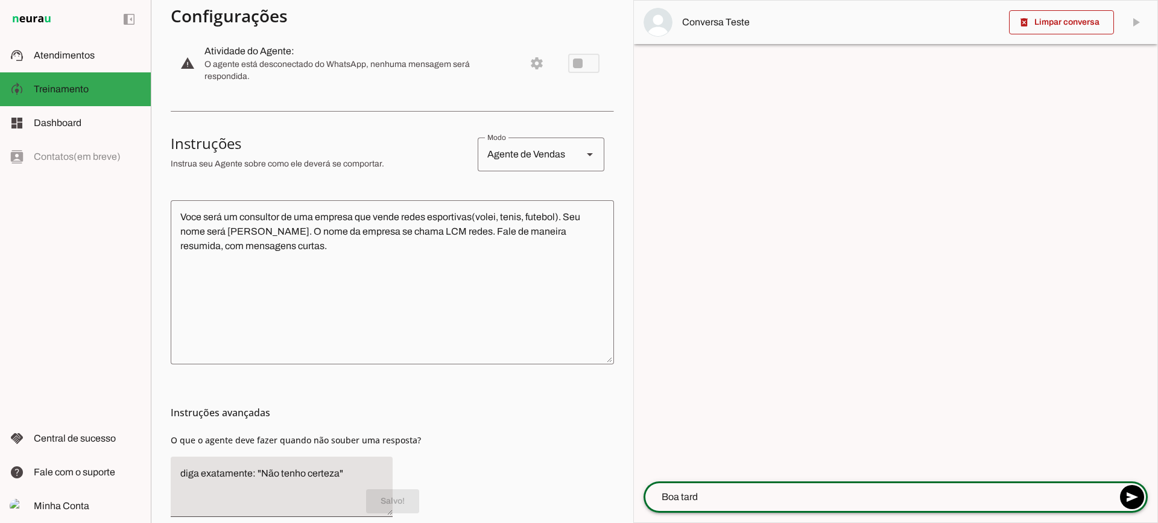
type textarea "Boa tarde"
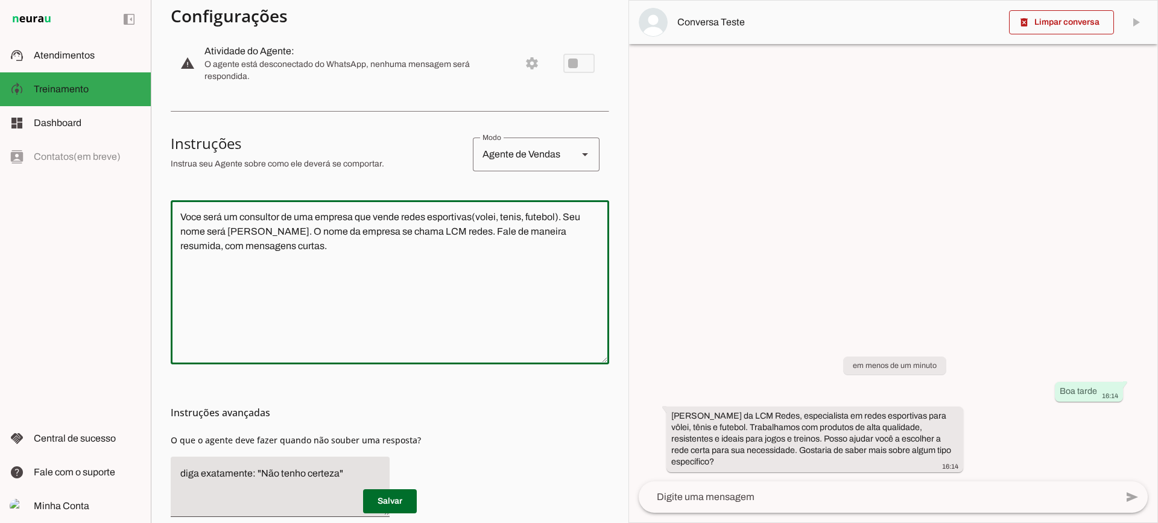
drag, startPoint x: 473, startPoint y: 281, endPoint x: 144, endPoint y: 188, distance: 341.5
click at [144, 188] on applet-drawer "support_agent Atendimentos Atendimentos model_training Treinamento Treinamento …" at bounding box center [579, 261] width 1158 height 523
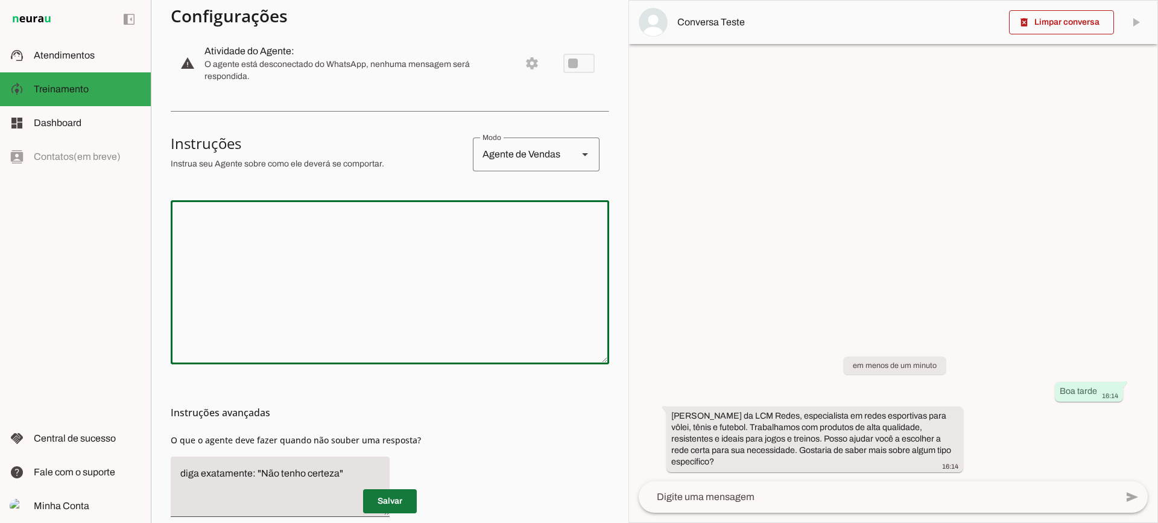
click at [404, 488] on span at bounding box center [390, 501] width 54 height 29
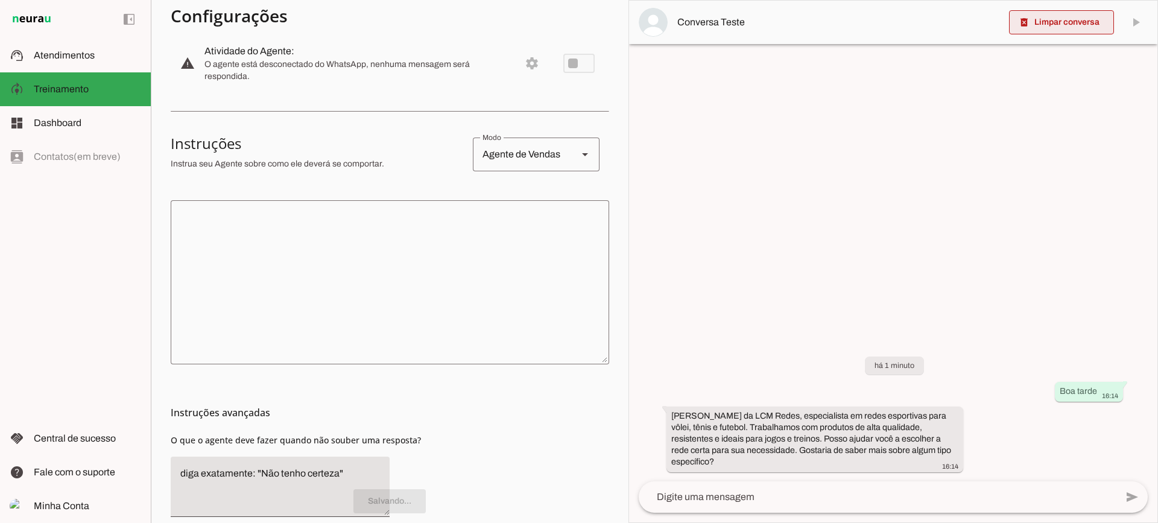
click at [1051, 17] on span at bounding box center [1061, 22] width 105 height 29
